Goal: Transaction & Acquisition: Purchase product/service

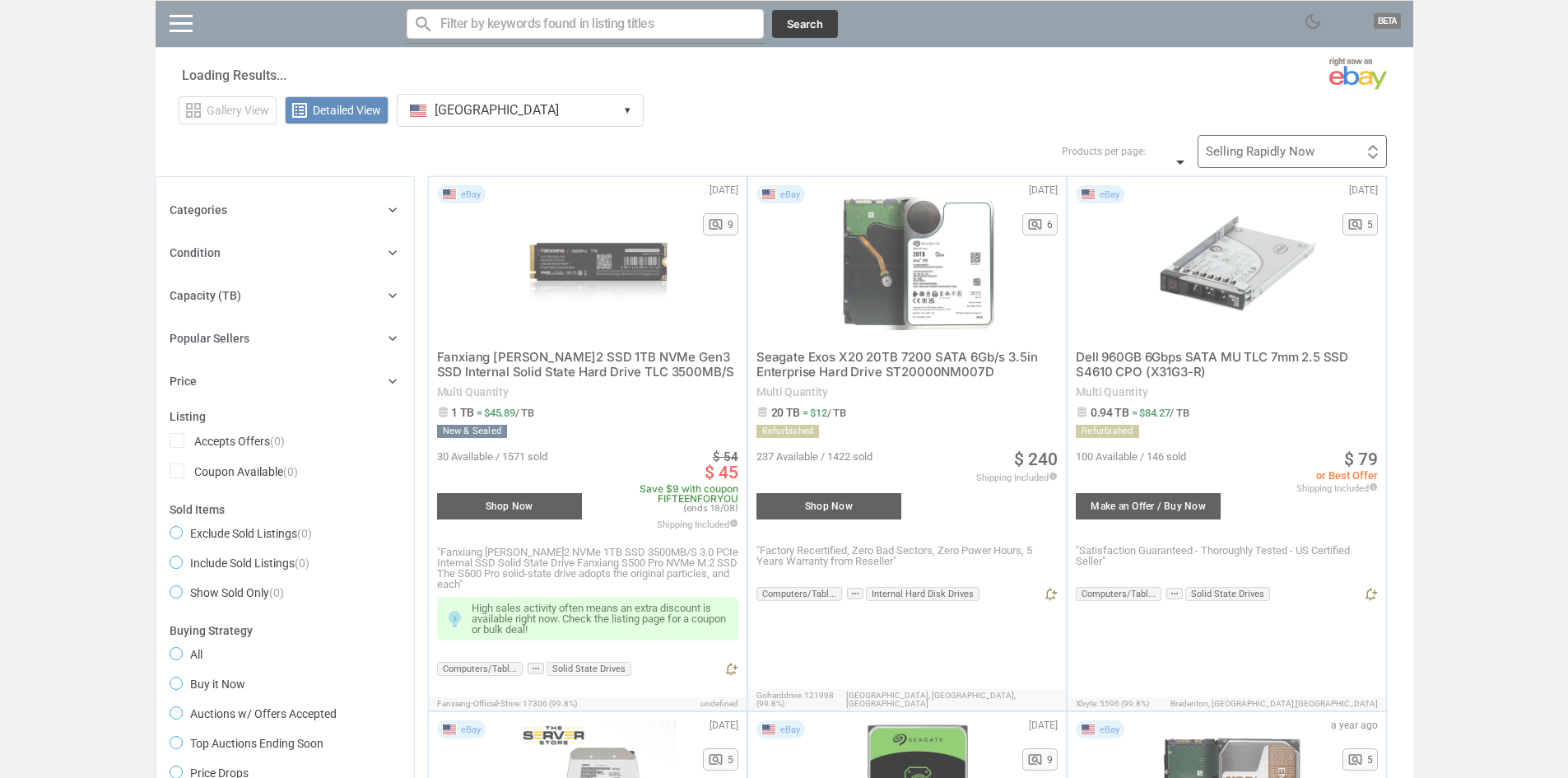
click at [559, 20] on div at bounding box center [784, 389] width 1568 height 778
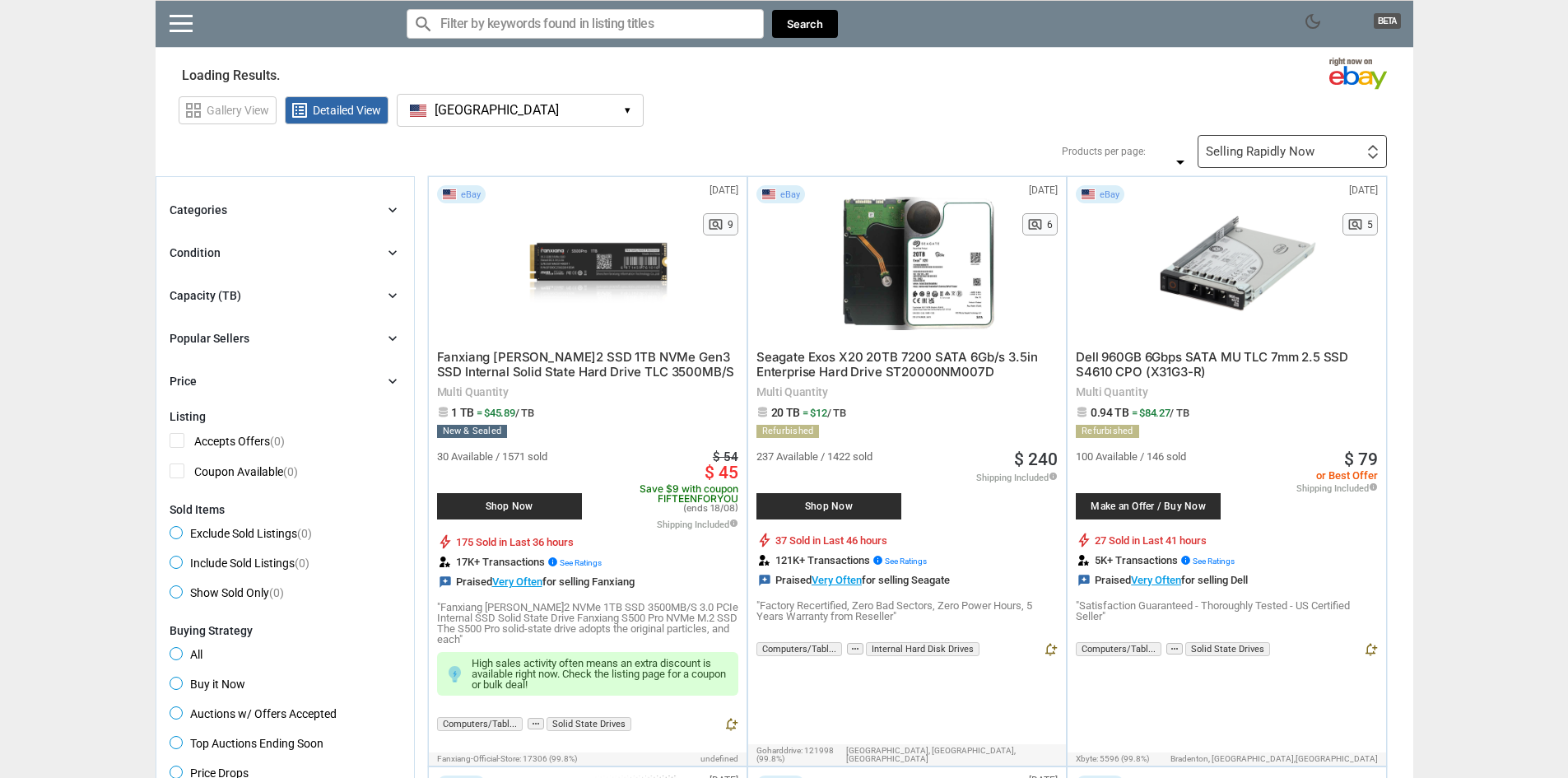
click at [556, 20] on input "Search for models" at bounding box center [585, 23] width 357 height 29
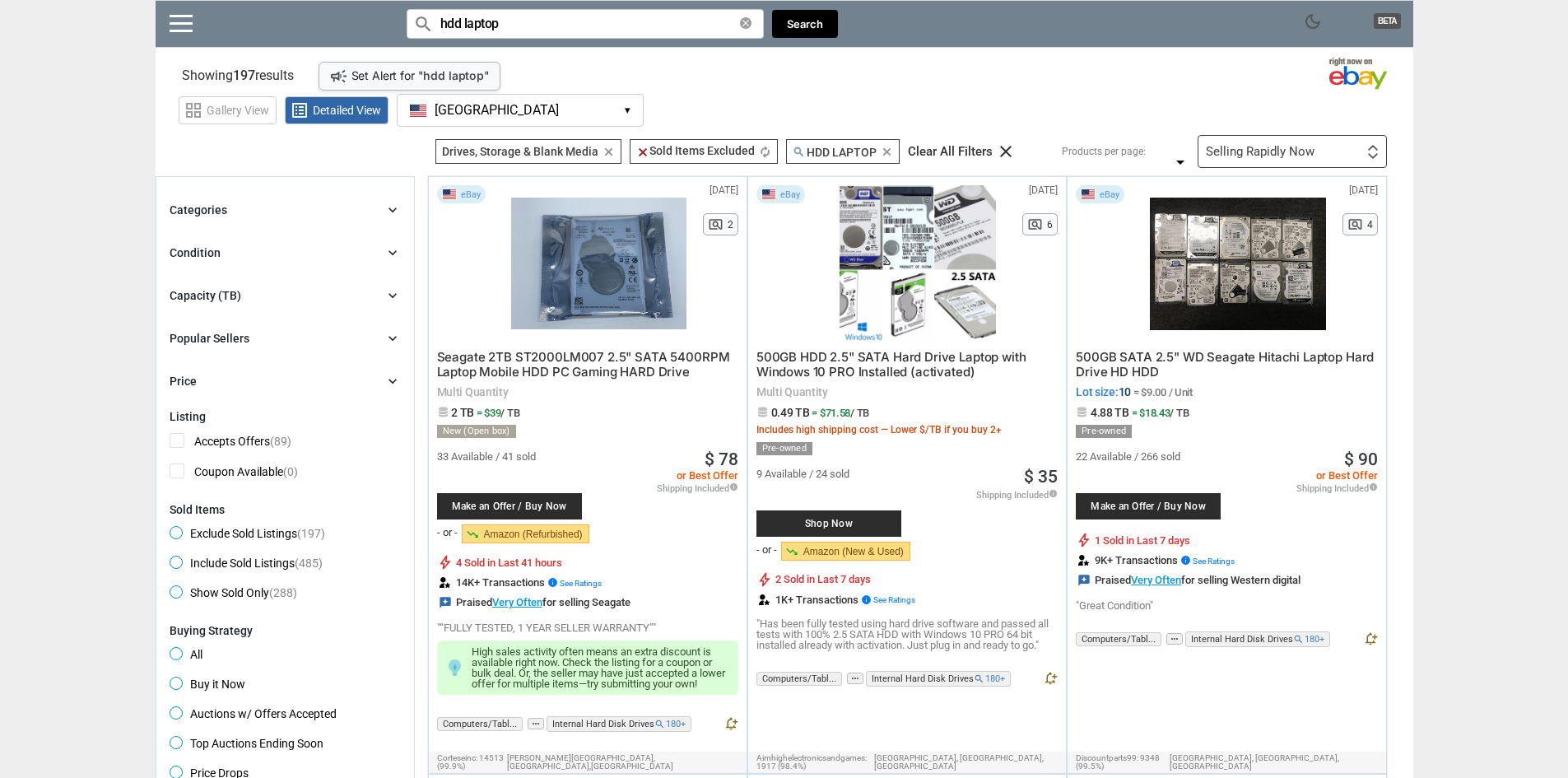
type input "hdd laptop"
click at [339, 376] on div "Price chevron_right" at bounding box center [285, 382] width 231 height 20
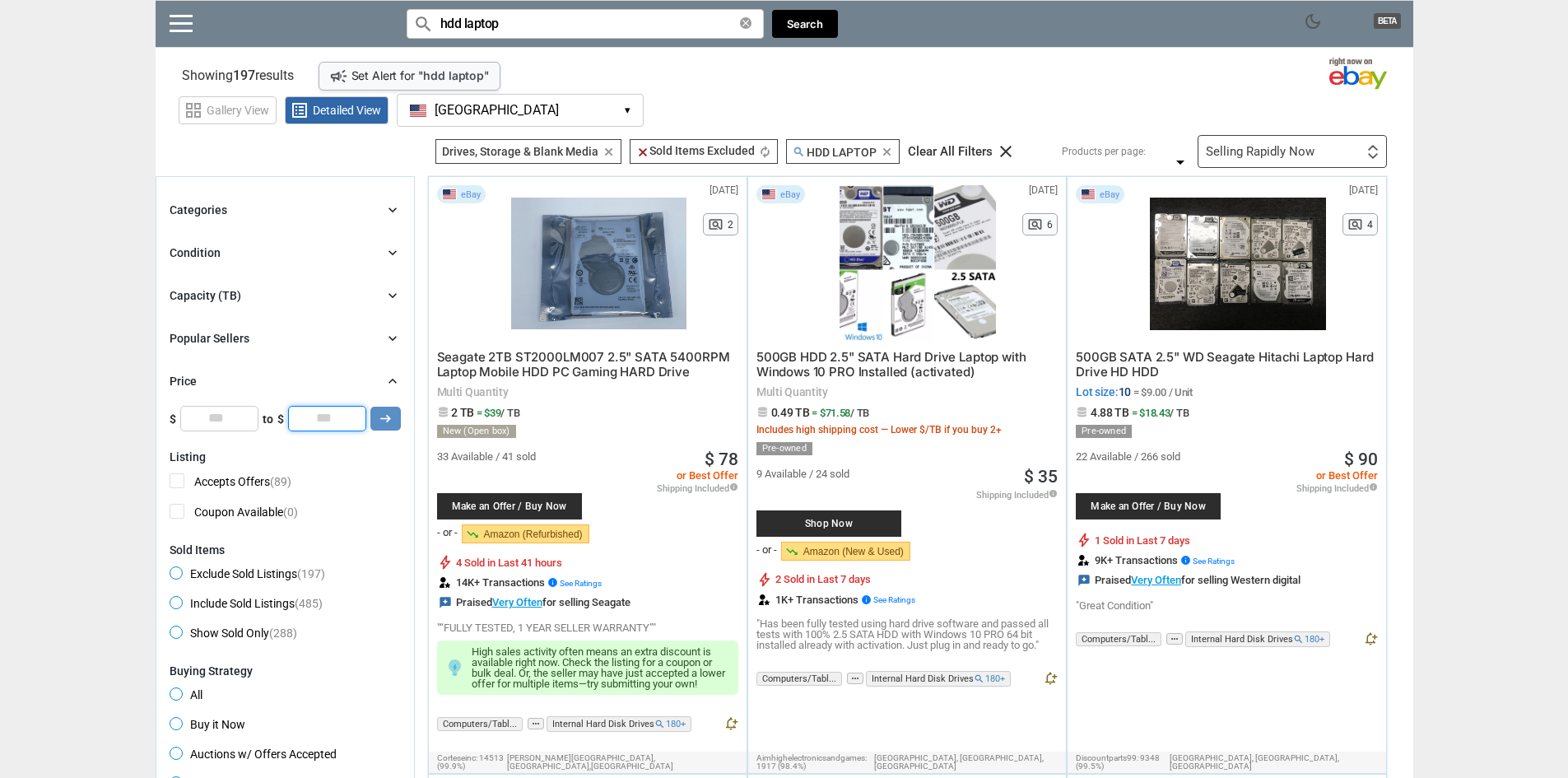
click at [326, 421] on input "*" at bounding box center [327, 418] width 78 height 24
click button "arrow_right_alt" at bounding box center [0, 0] width 0 height 0
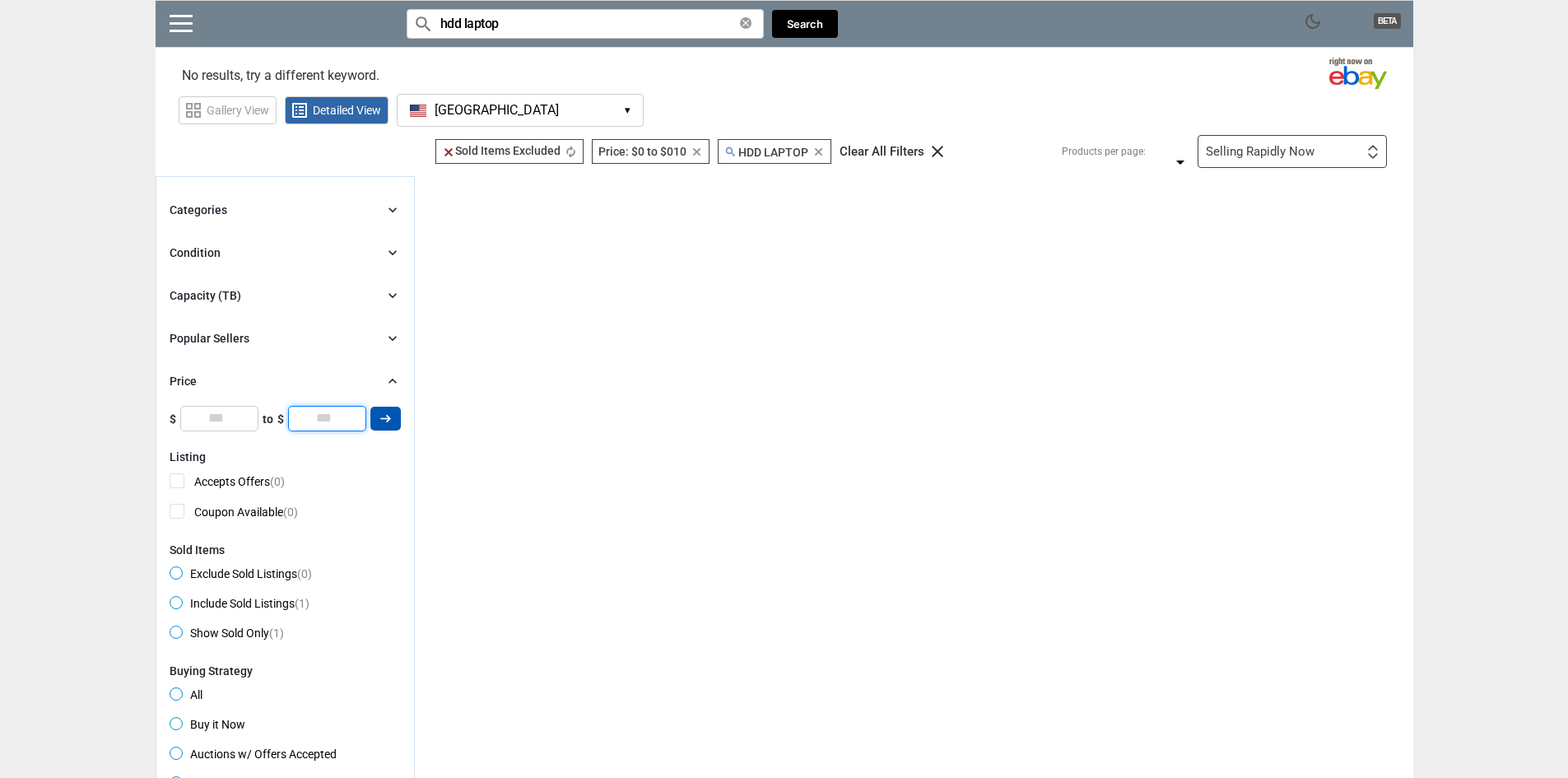
type input "*"
click button "arrow_right_alt" at bounding box center [0, 0] width 0 height 0
type input "*"
type input "**"
click button "arrow_right_alt" at bounding box center [0, 0] width 0 height 0
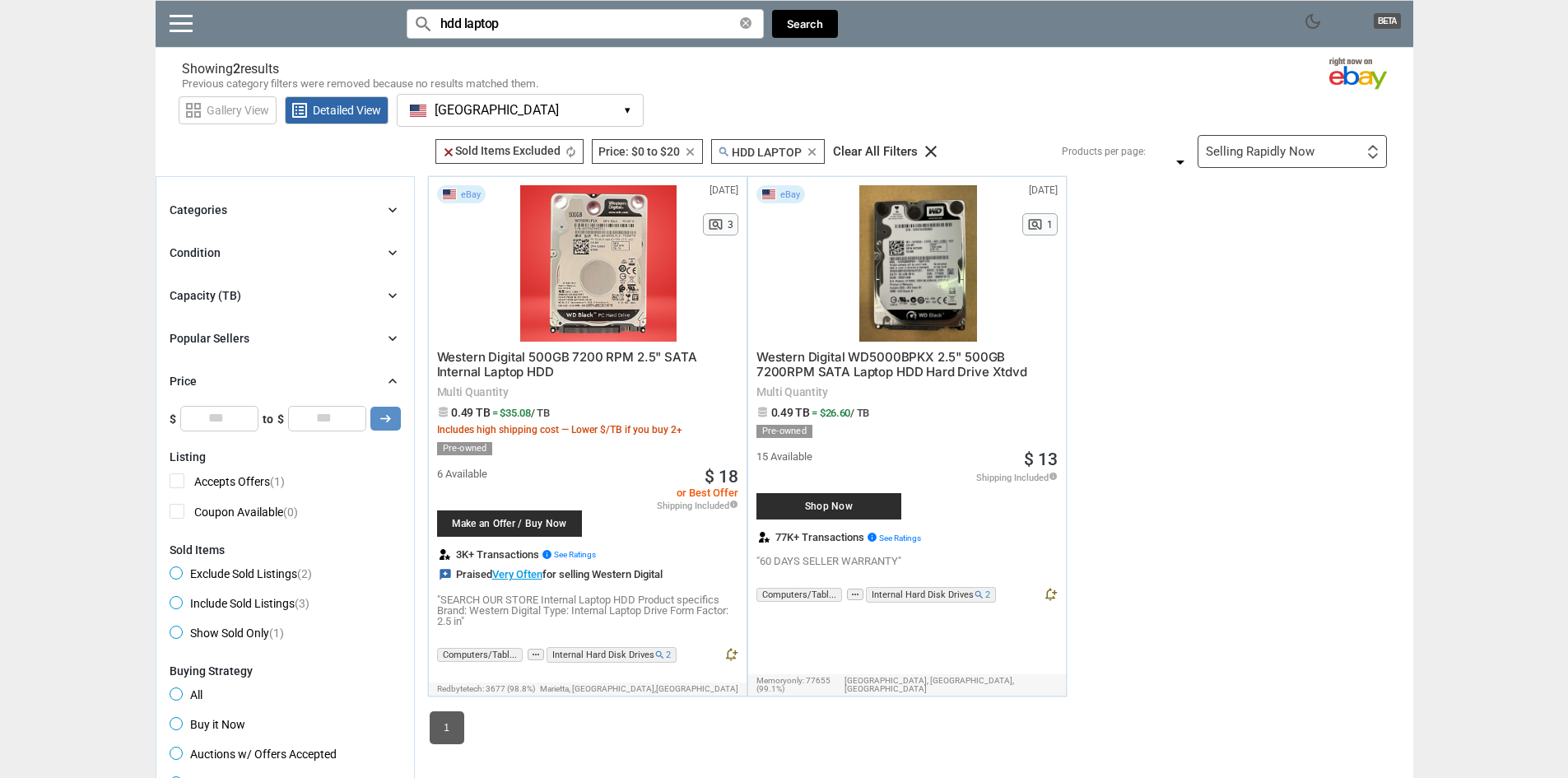
click at [923, 359] on span "Western Digital WD5000BPKX 2.5" 500GB 7200RPM SATA Laptop HDD Hard Drive Xtdvd" at bounding box center [892, 364] width 271 height 30
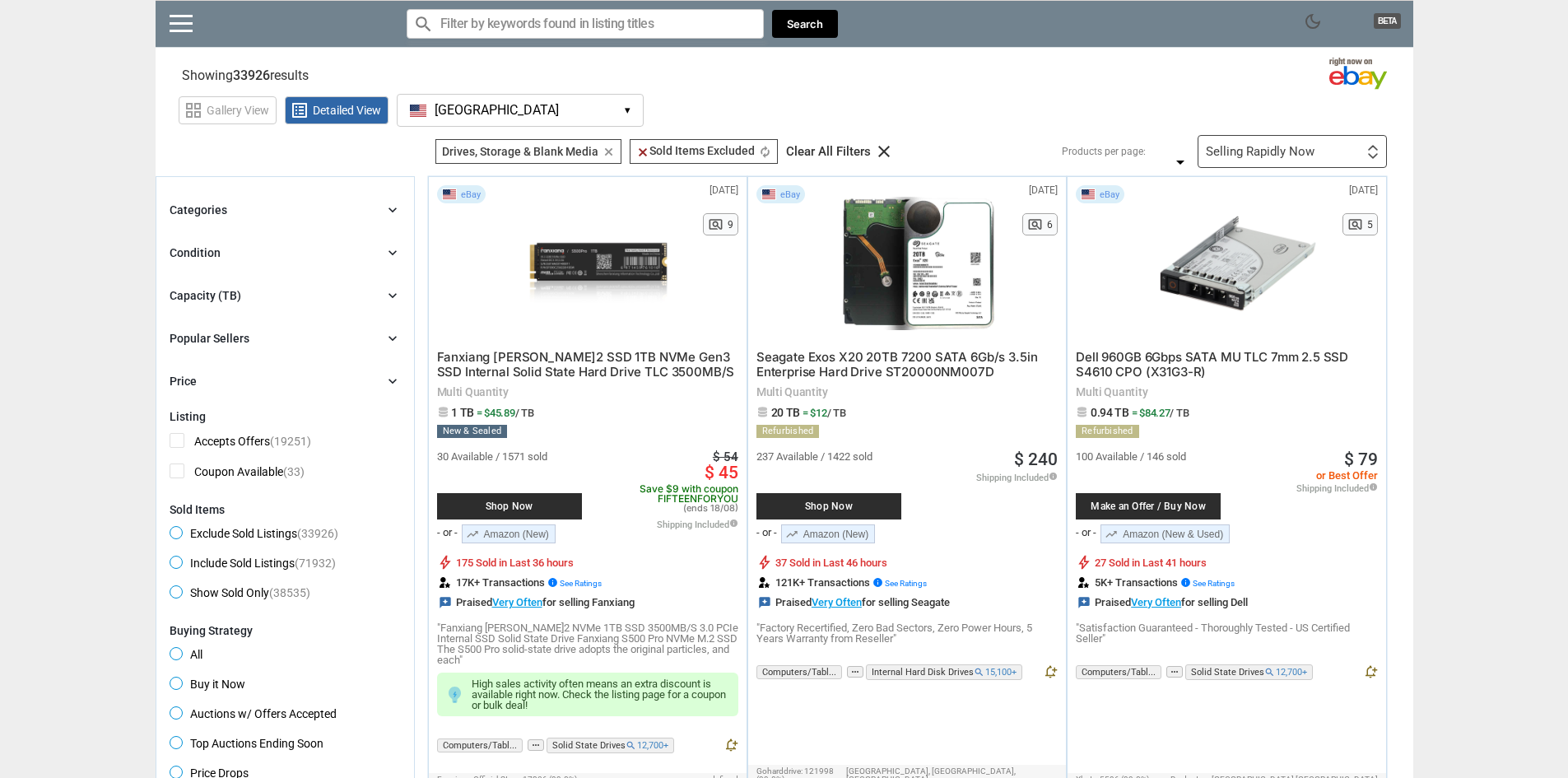
click at [377, 387] on div "Price chevron_right" at bounding box center [285, 382] width 231 height 20
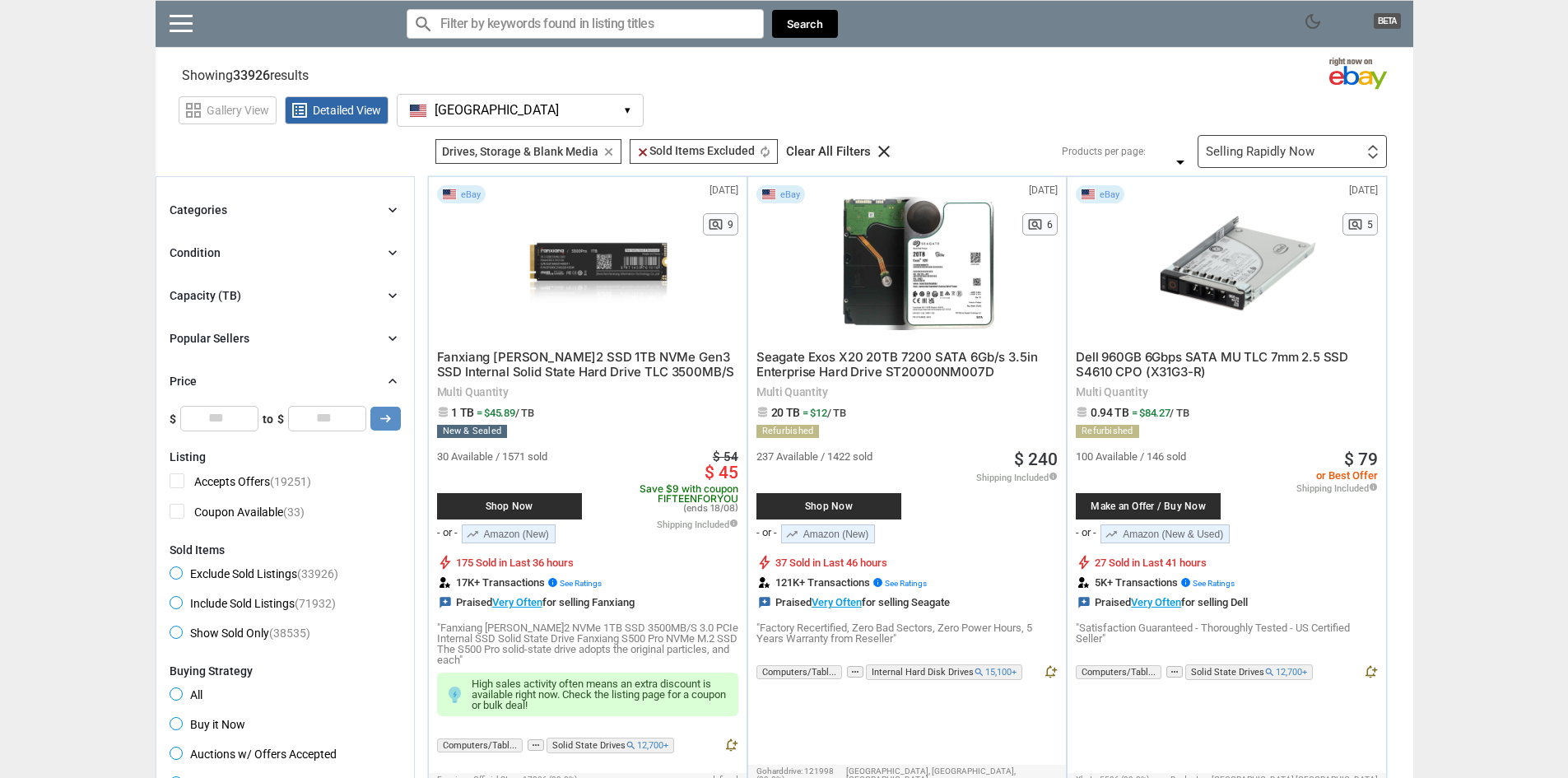
drag, startPoint x: 381, startPoint y: 376, endPoint x: 373, endPoint y: 388, distance: 14.4
click at [381, 377] on div "Price chevron_right" at bounding box center [285, 382] width 231 height 20
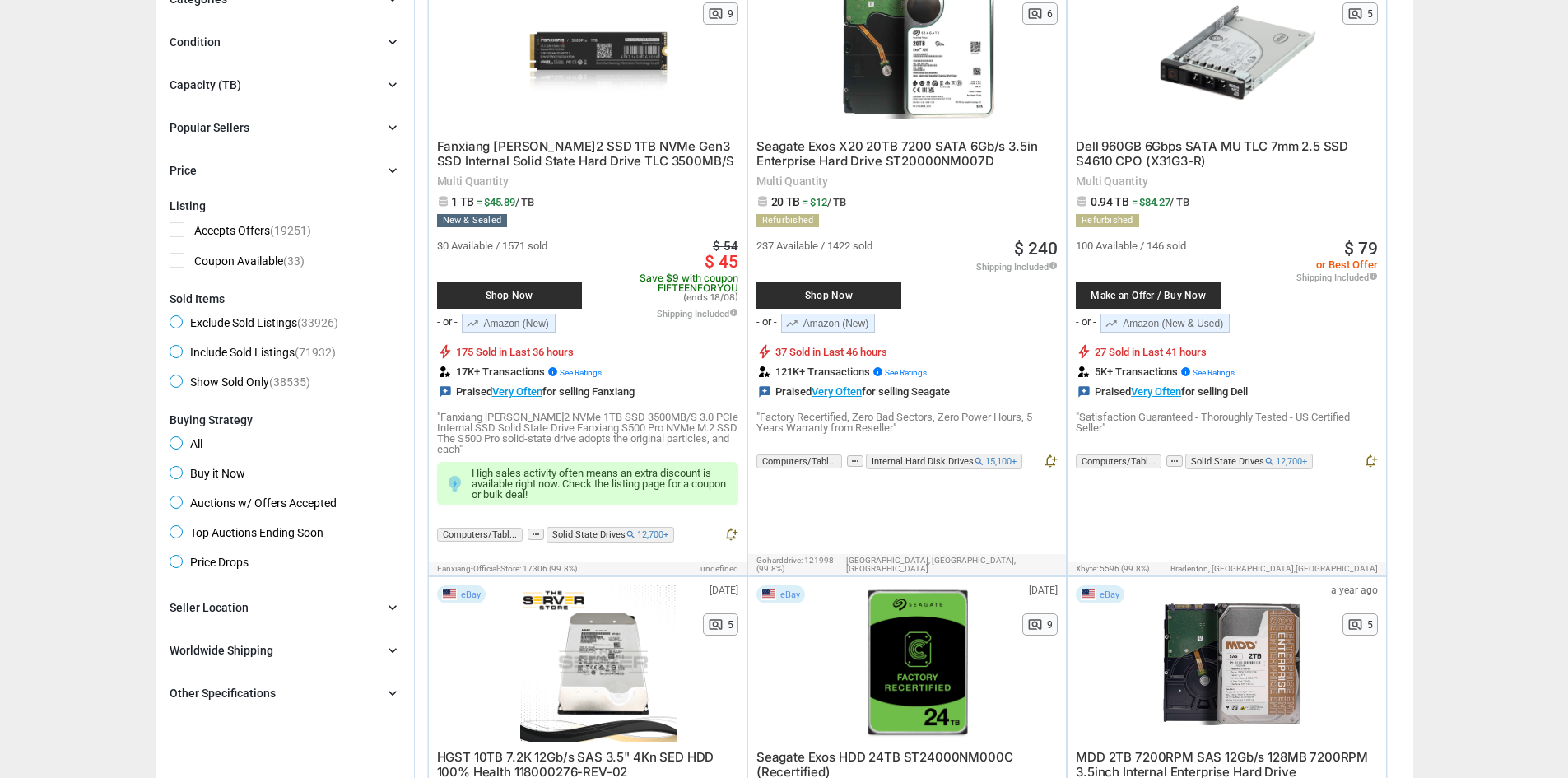
scroll to position [82, 0]
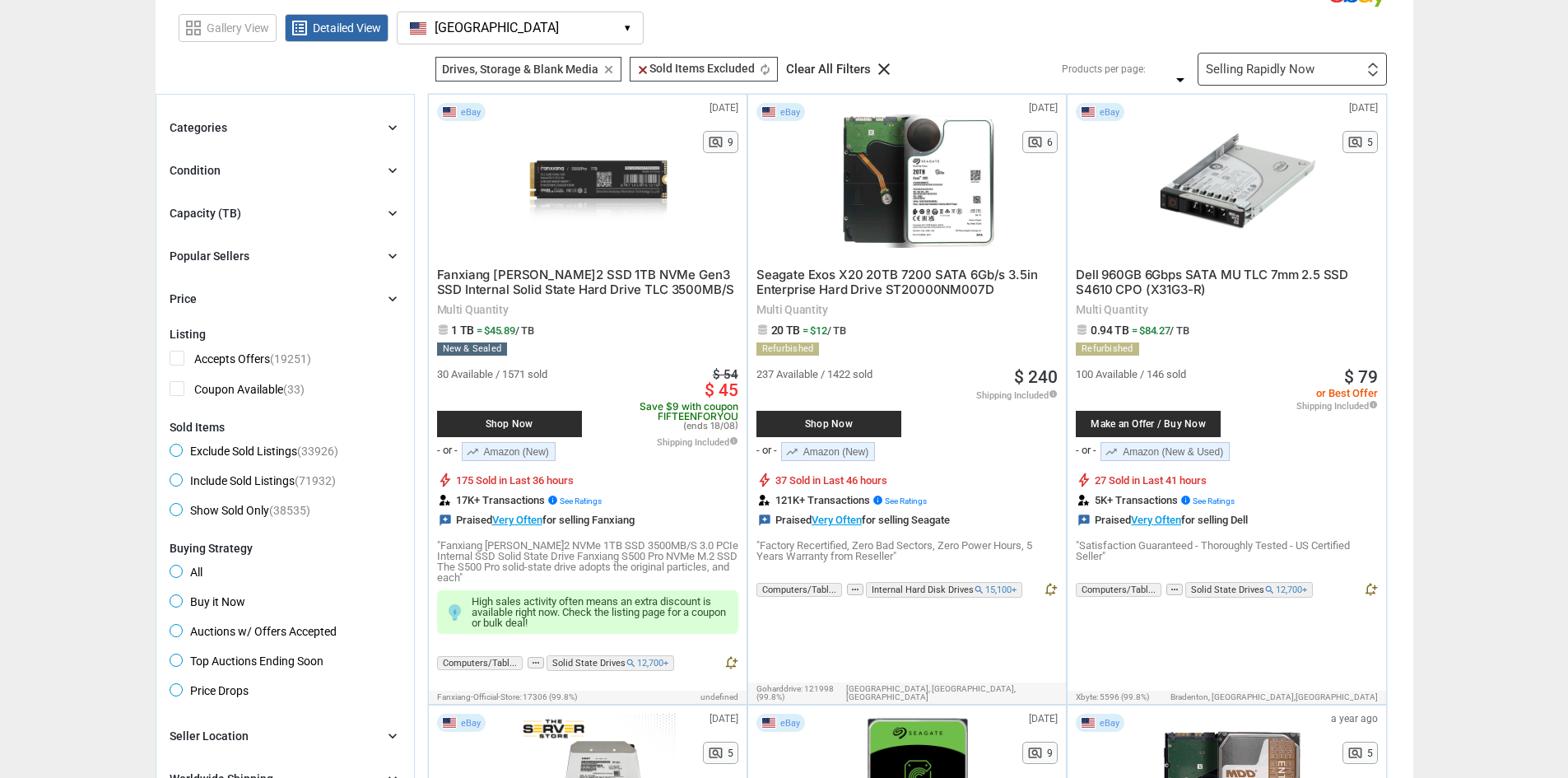
click at [361, 219] on div "Capacity (TB) chevron_right" at bounding box center [285, 213] width 231 height 20
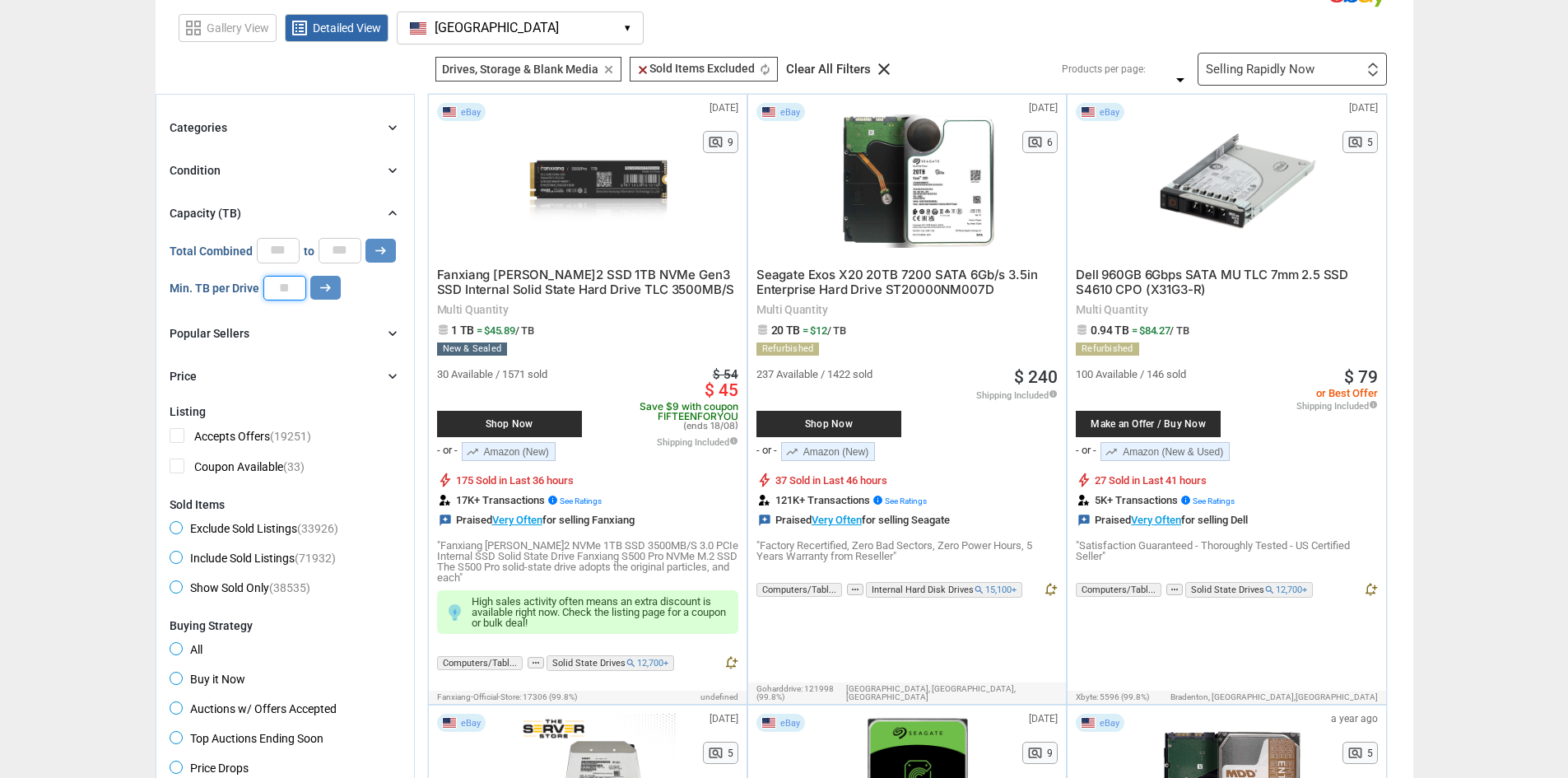
click at [285, 289] on input "number" at bounding box center [285, 288] width 43 height 24
type input "*"
click at [328, 293] on icon "arrow_right_alt" at bounding box center [326, 288] width 16 height 16
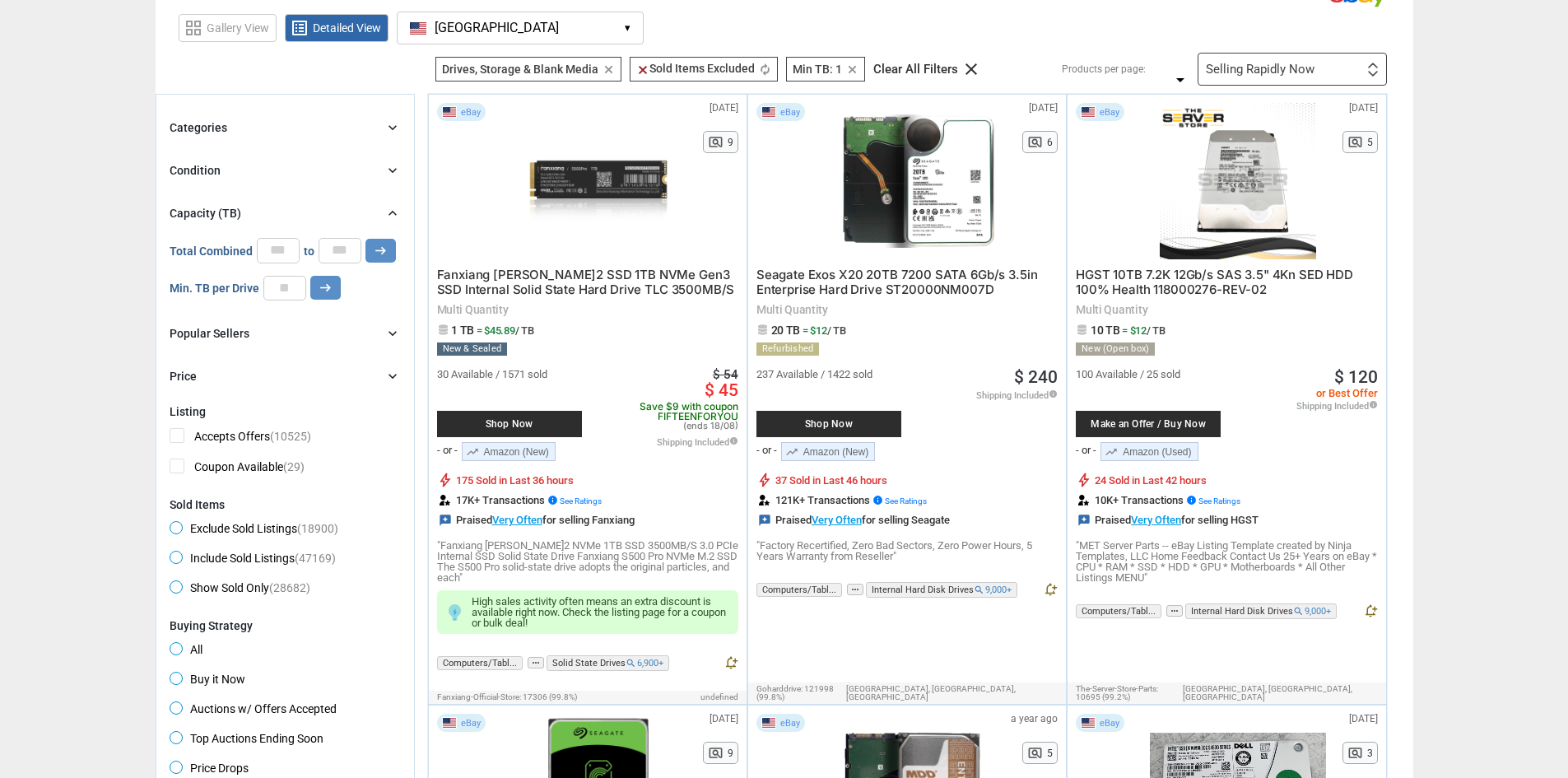
click at [395, 217] on icon "chevron_right" at bounding box center [392, 213] width 17 height 17
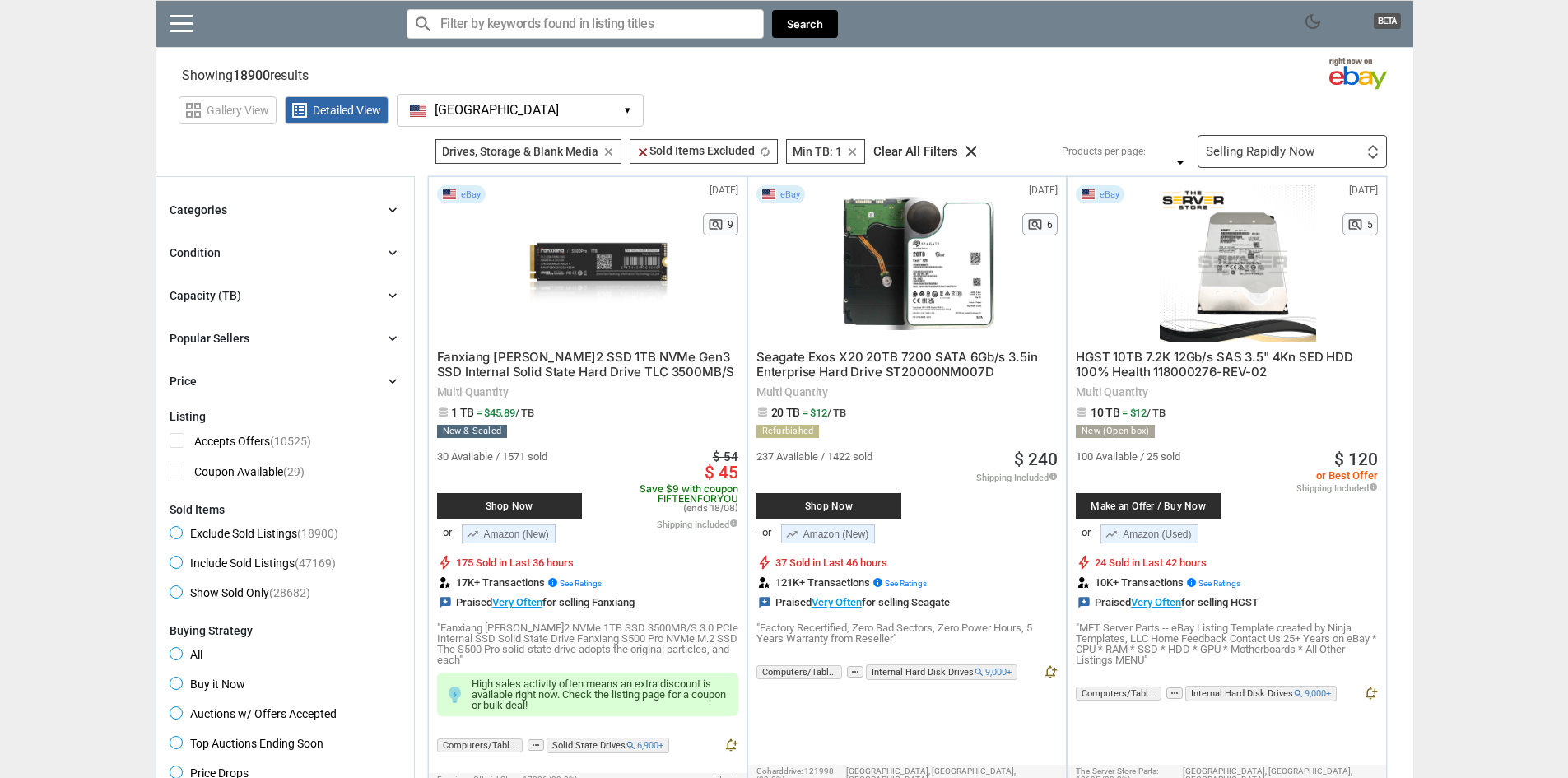
click at [392, 205] on icon "chevron_right" at bounding box center [392, 210] width 17 height 17
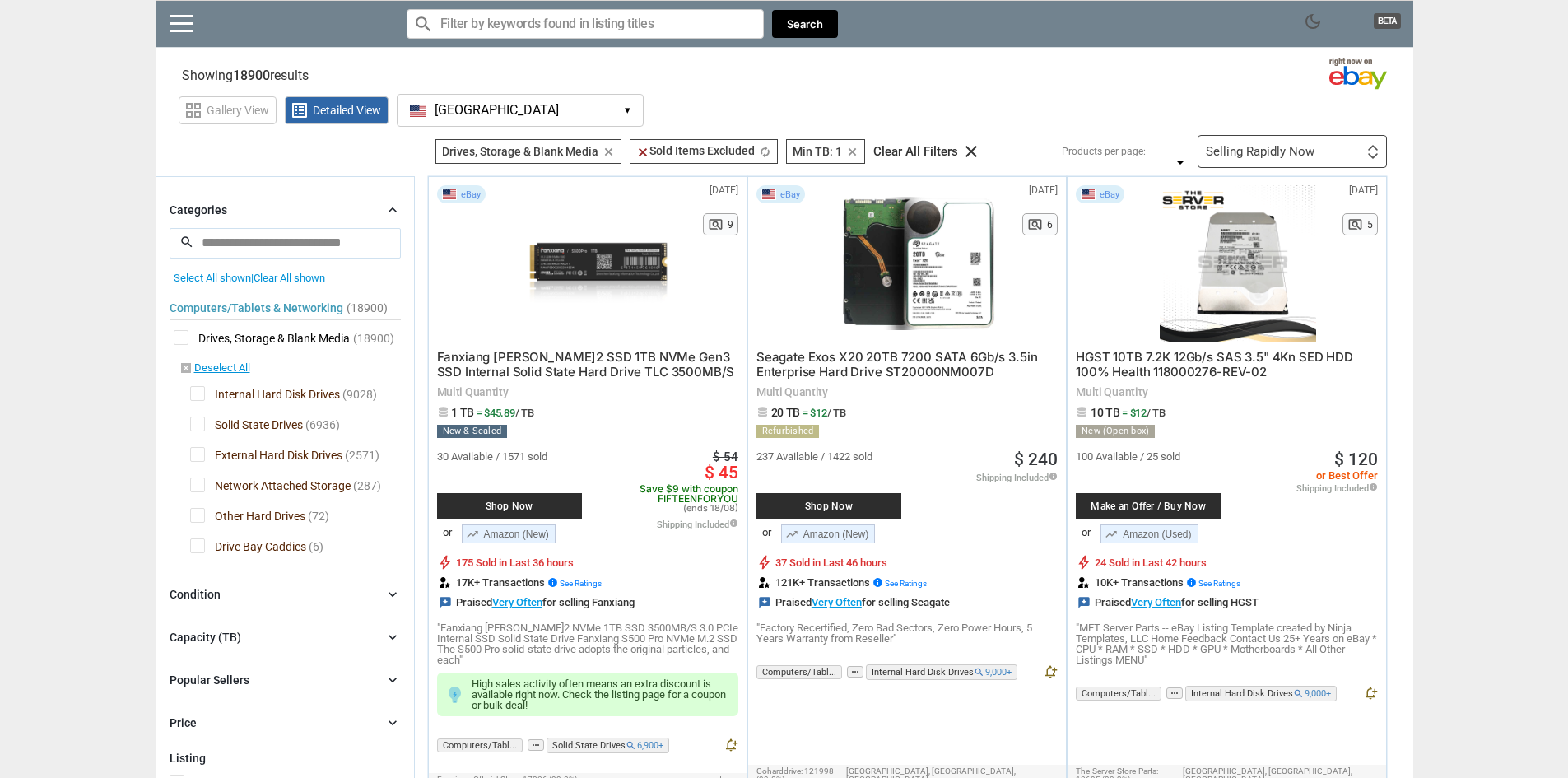
click at [366, 212] on div "Categories chevron_right" at bounding box center [285, 210] width 231 height 20
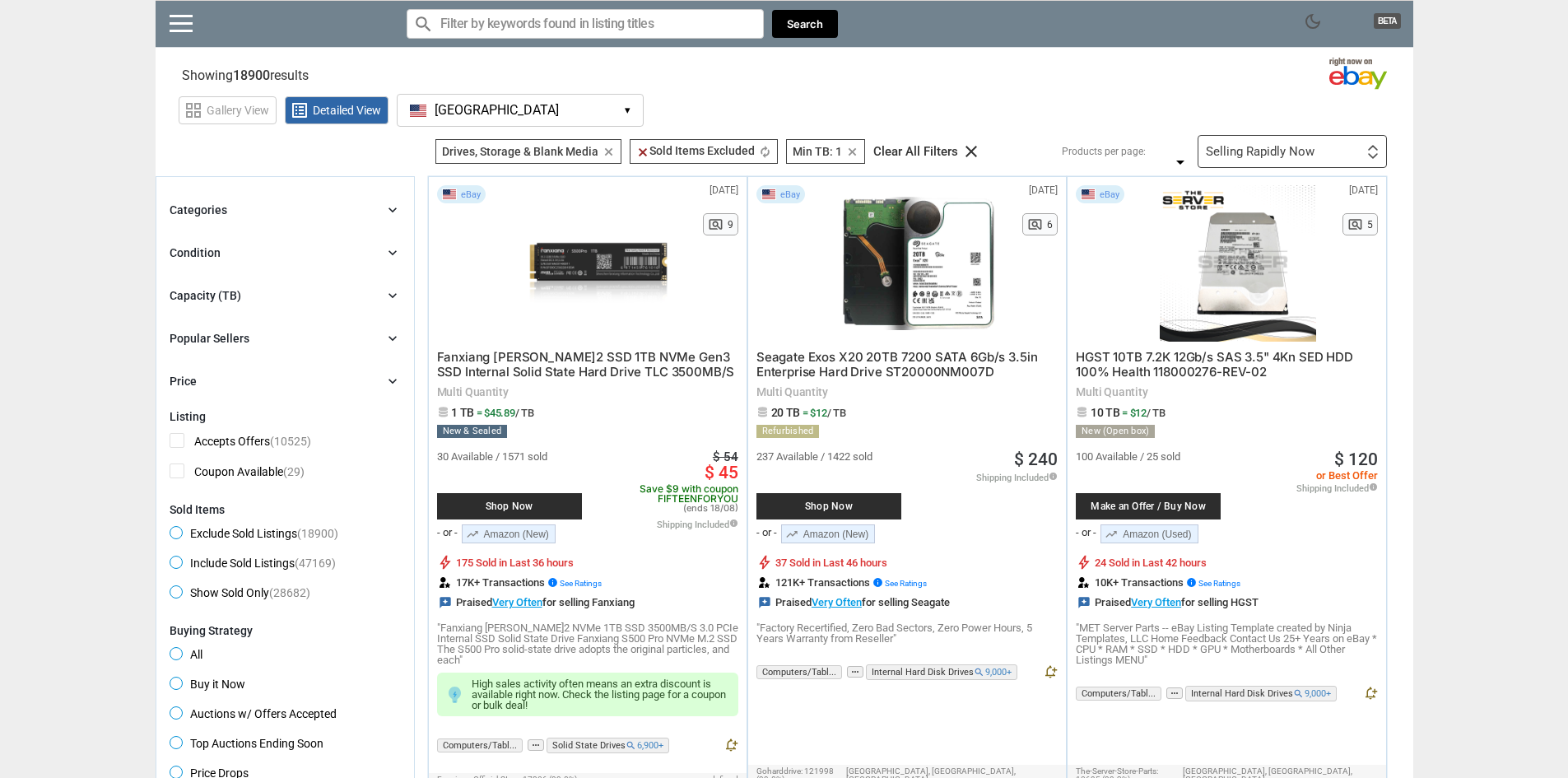
click at [498, 29] on input "Search for models" at bounding box center [585, 23] width 357 height 29
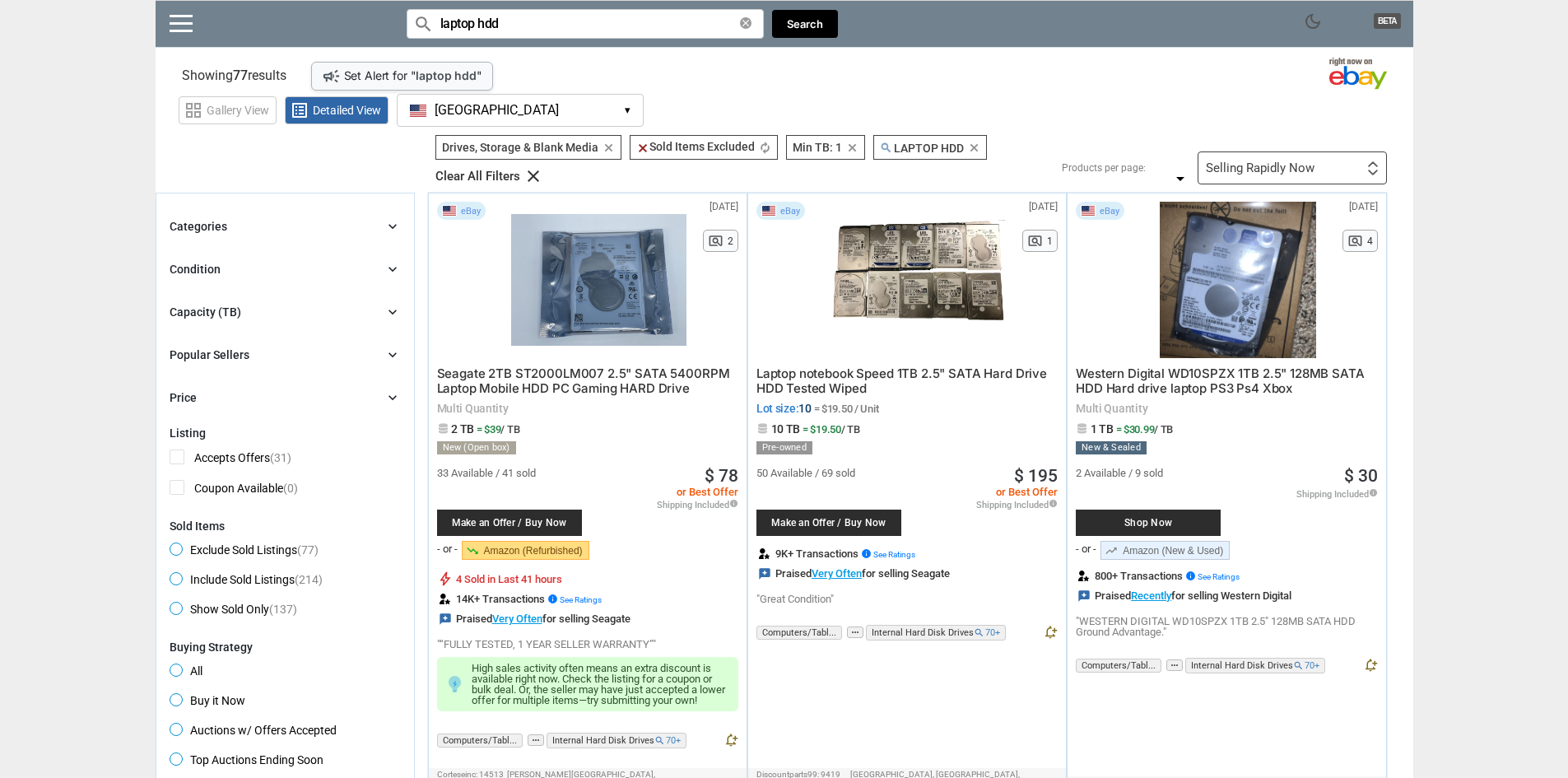
type input "laptop hdd"
click at [1236, 163] on div "Selling Rapidly Now" at bounding box center [1260, 168] width 108 height 13
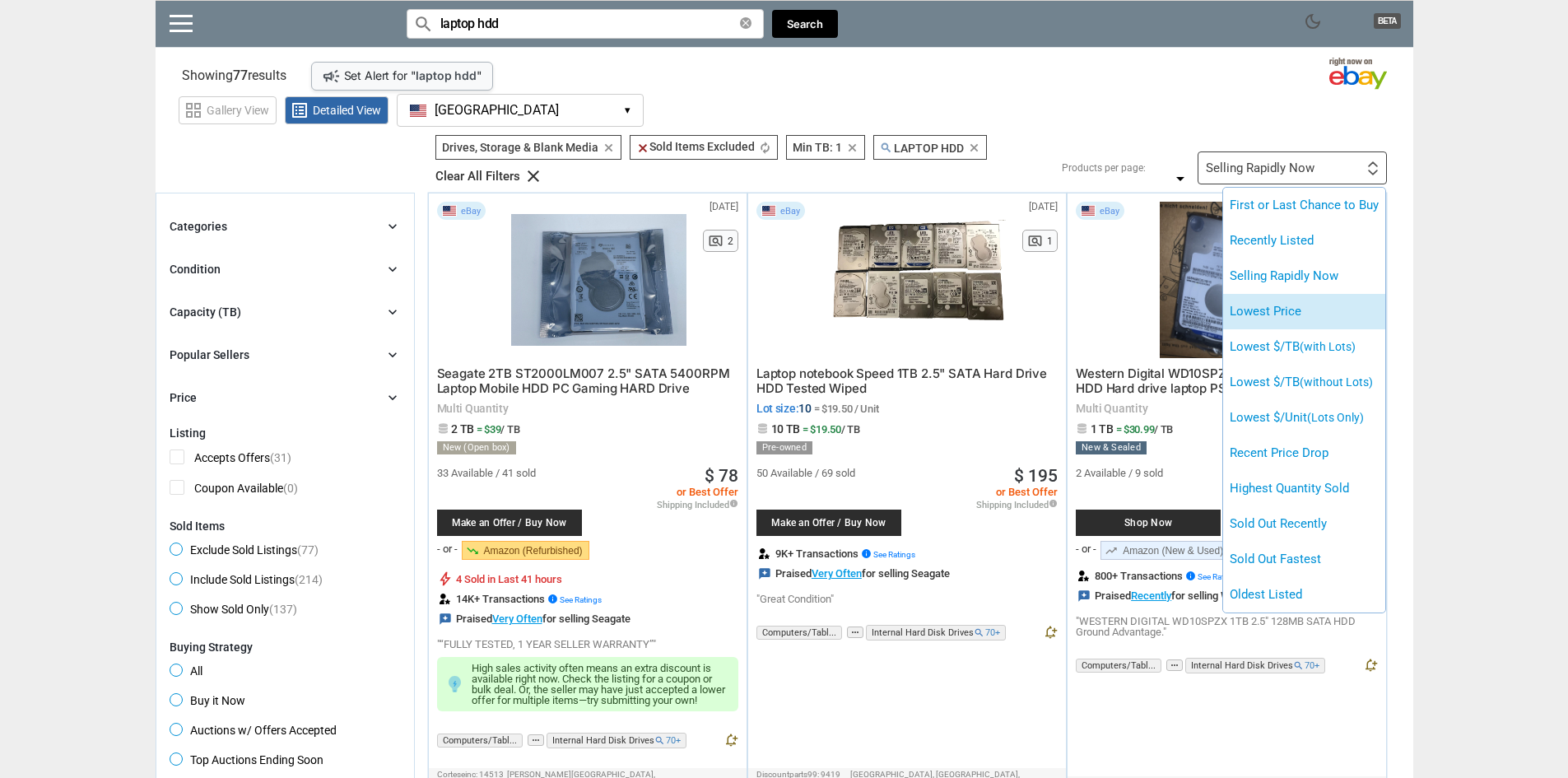
click at [1287, 306] on li "Lowest Price" at bounding box center [1305, 311] width 162 height 35
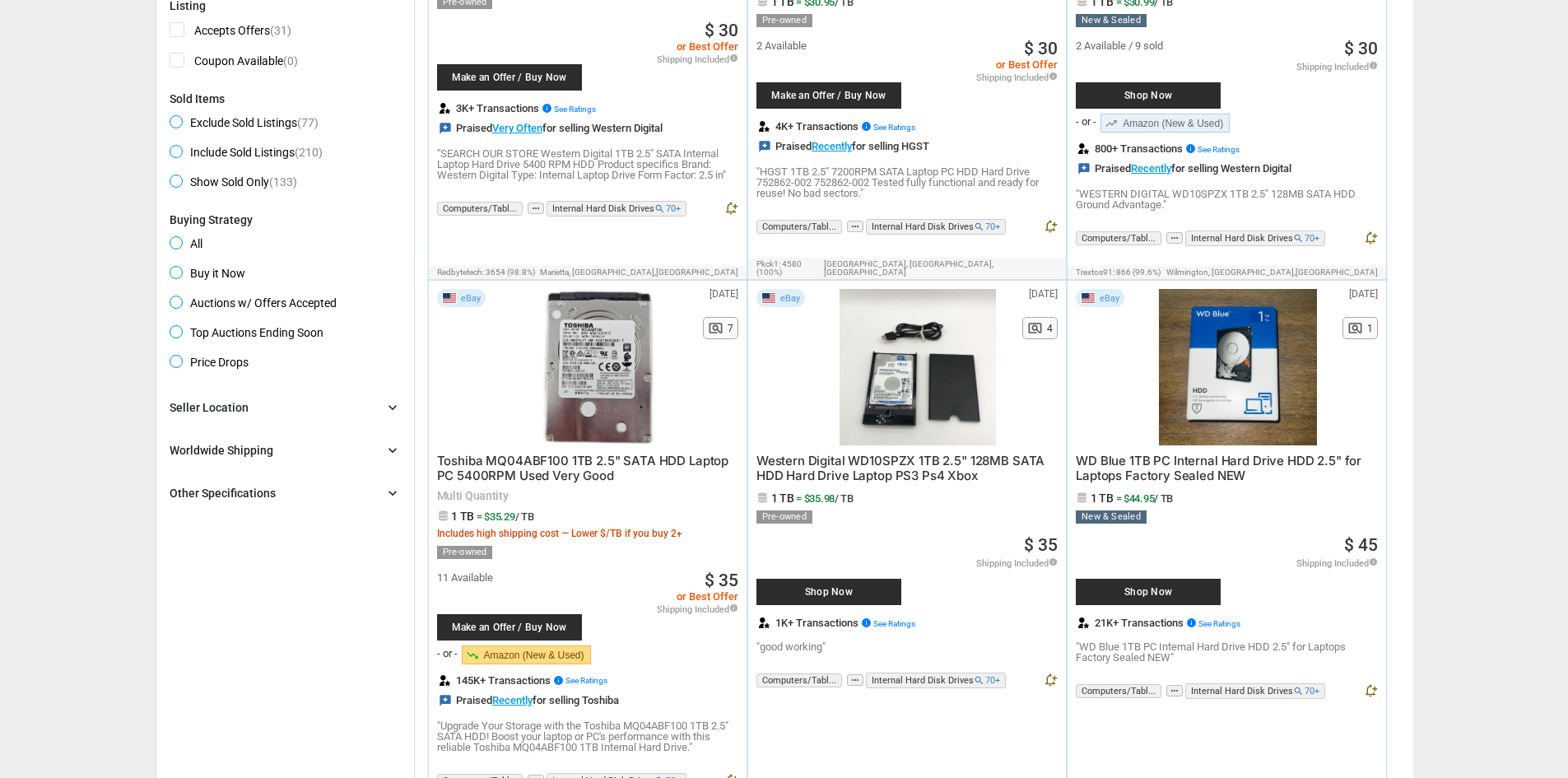
scroll to position [906, 0]
